Goal: Navigation & Orientation: Go to known website

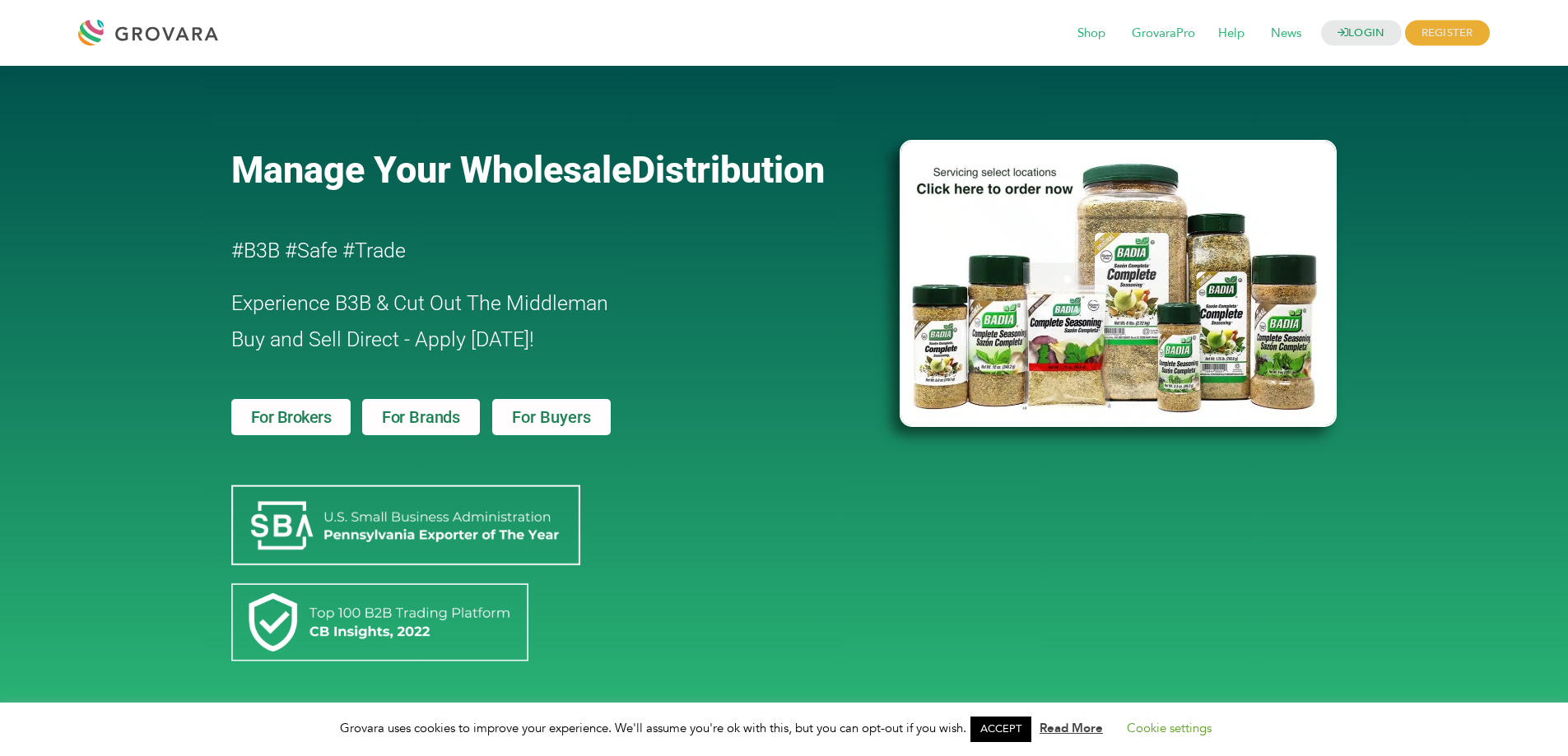
click at [522, 424] on span "For Buyers" at bounding box center [552, 417] width 79 height 17
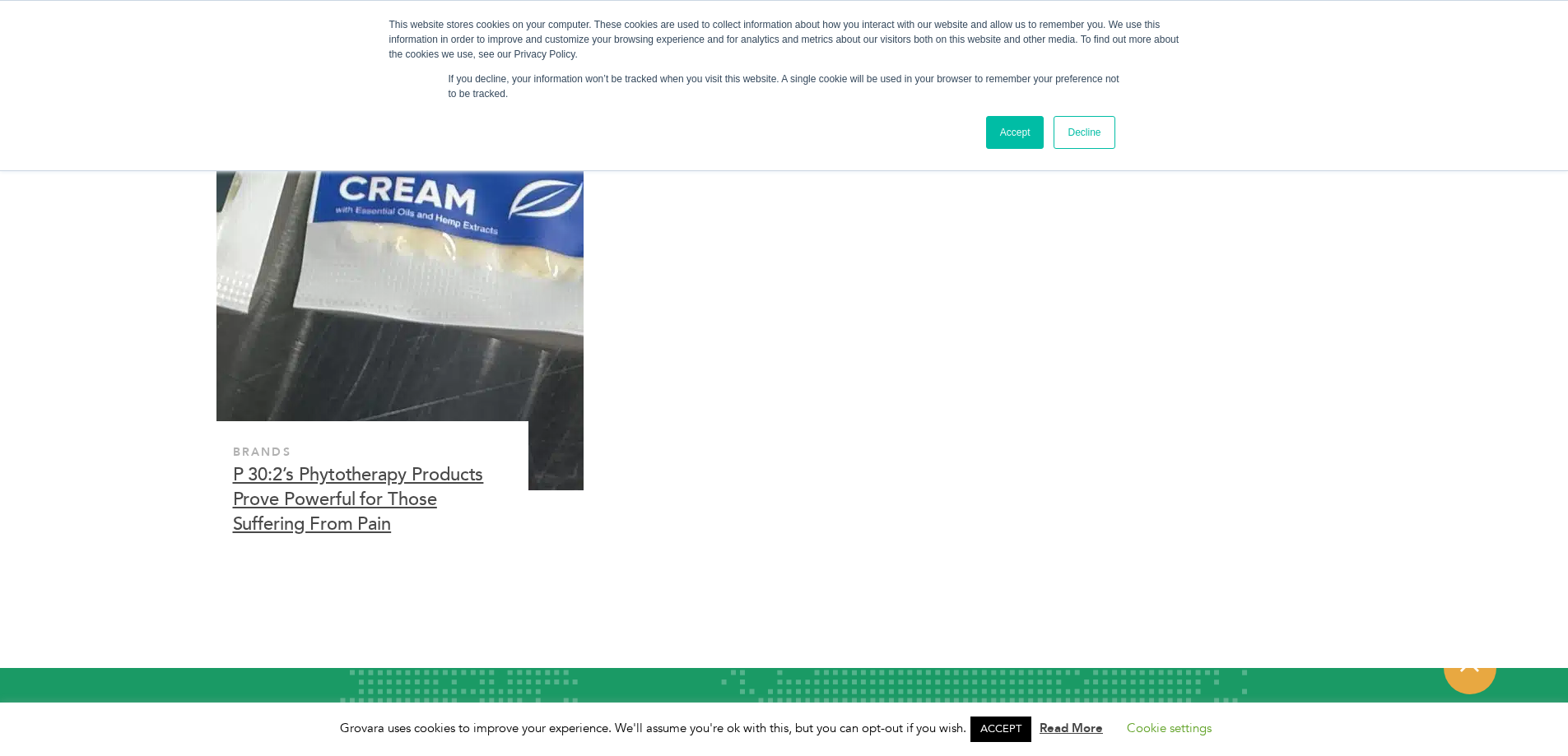
scroll to position [4914, 0]
